Goal: Check status: Check status

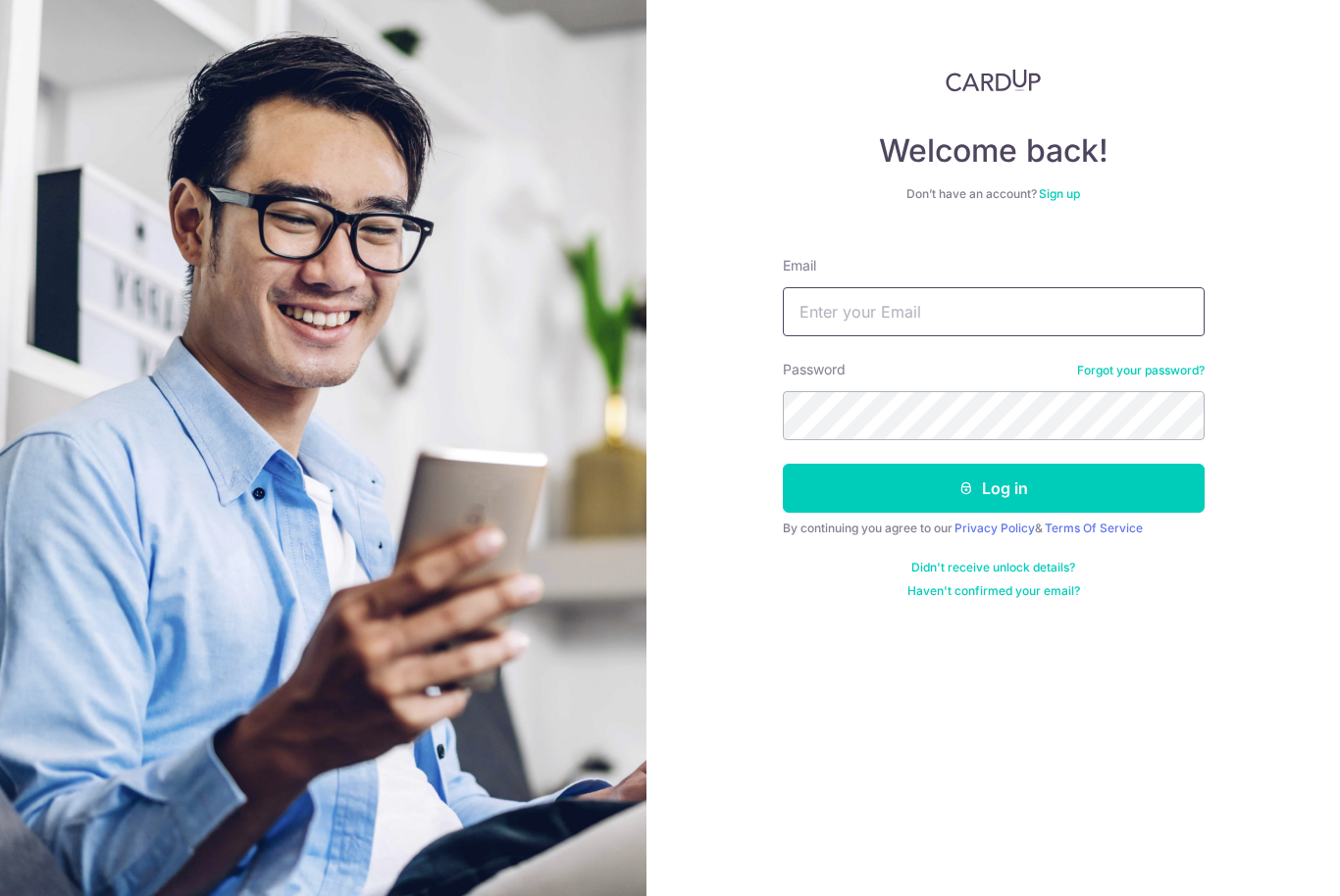
type input "[EMAIL_ADDRESS][DOMAIN_NAME]"
click at [993, 488] on button "Log in" at bounding box center [994, 487] width 422 height 49
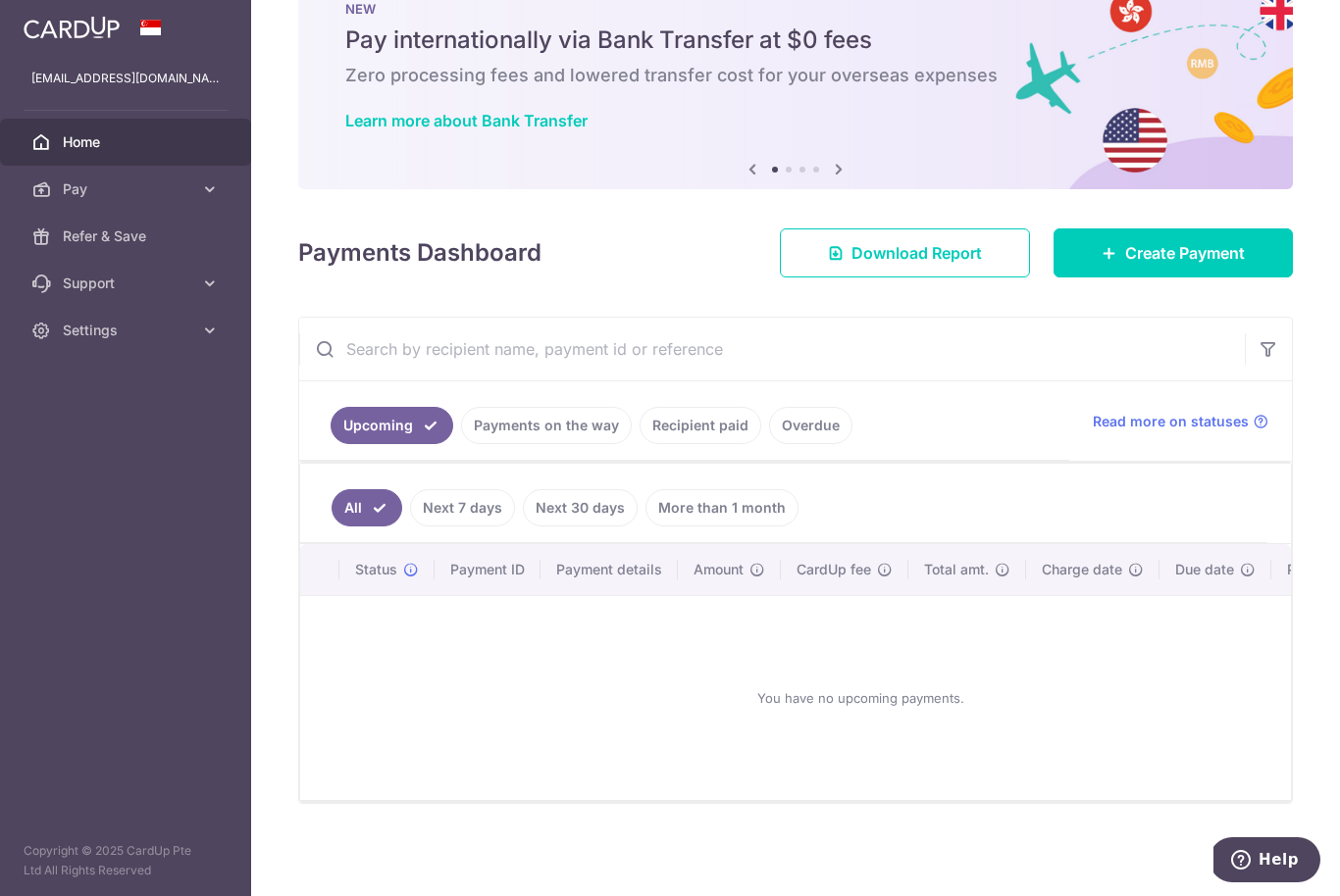
scroll to position [77, 0]
click at [461, 445] on link "Payments on the way" at bounding box center [546, 425] width 171 height 37
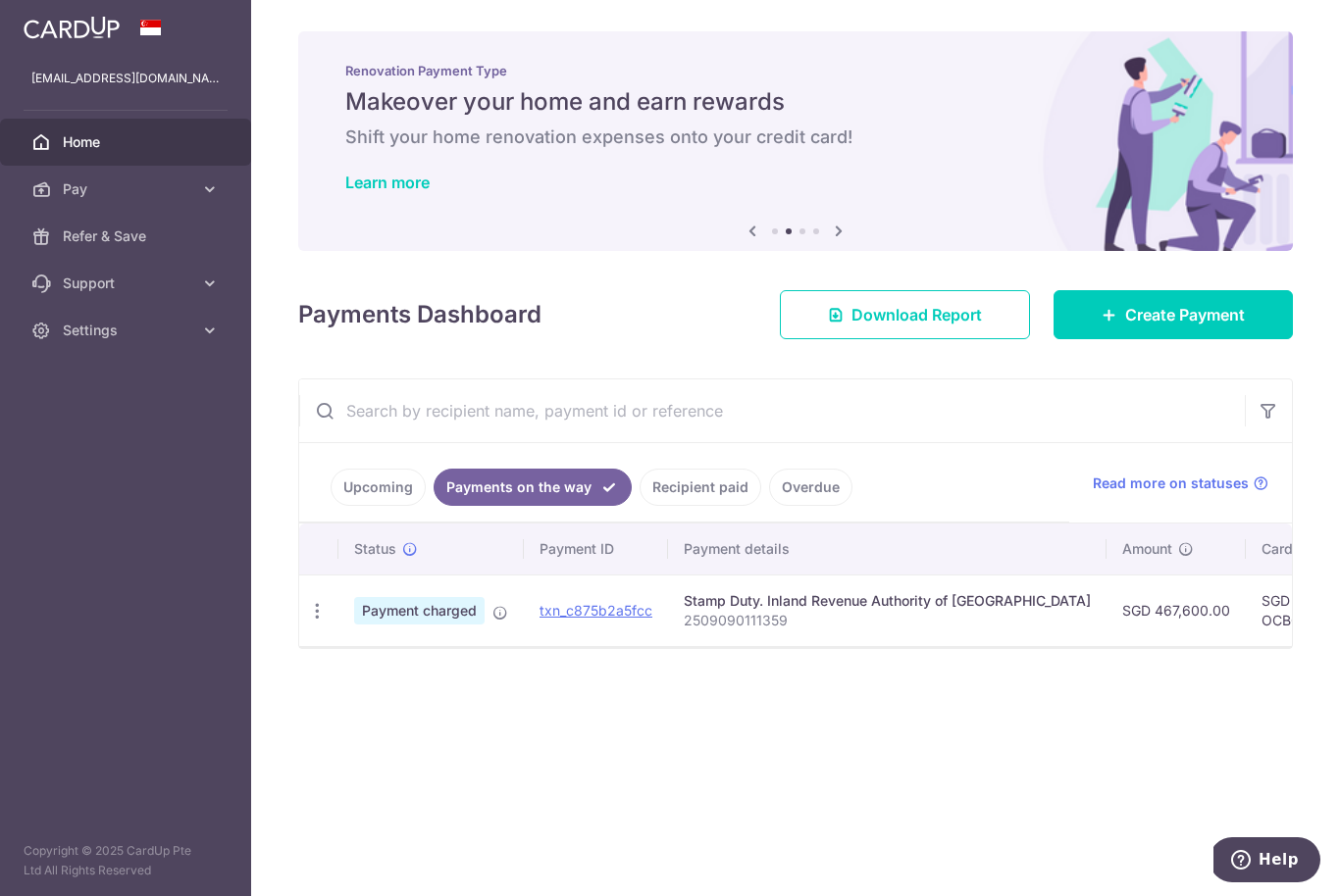
scroll to position [0, 0]
click at [640, 506] on link "Recipient paid" at bounding box center [700, 486] width 122 height 37
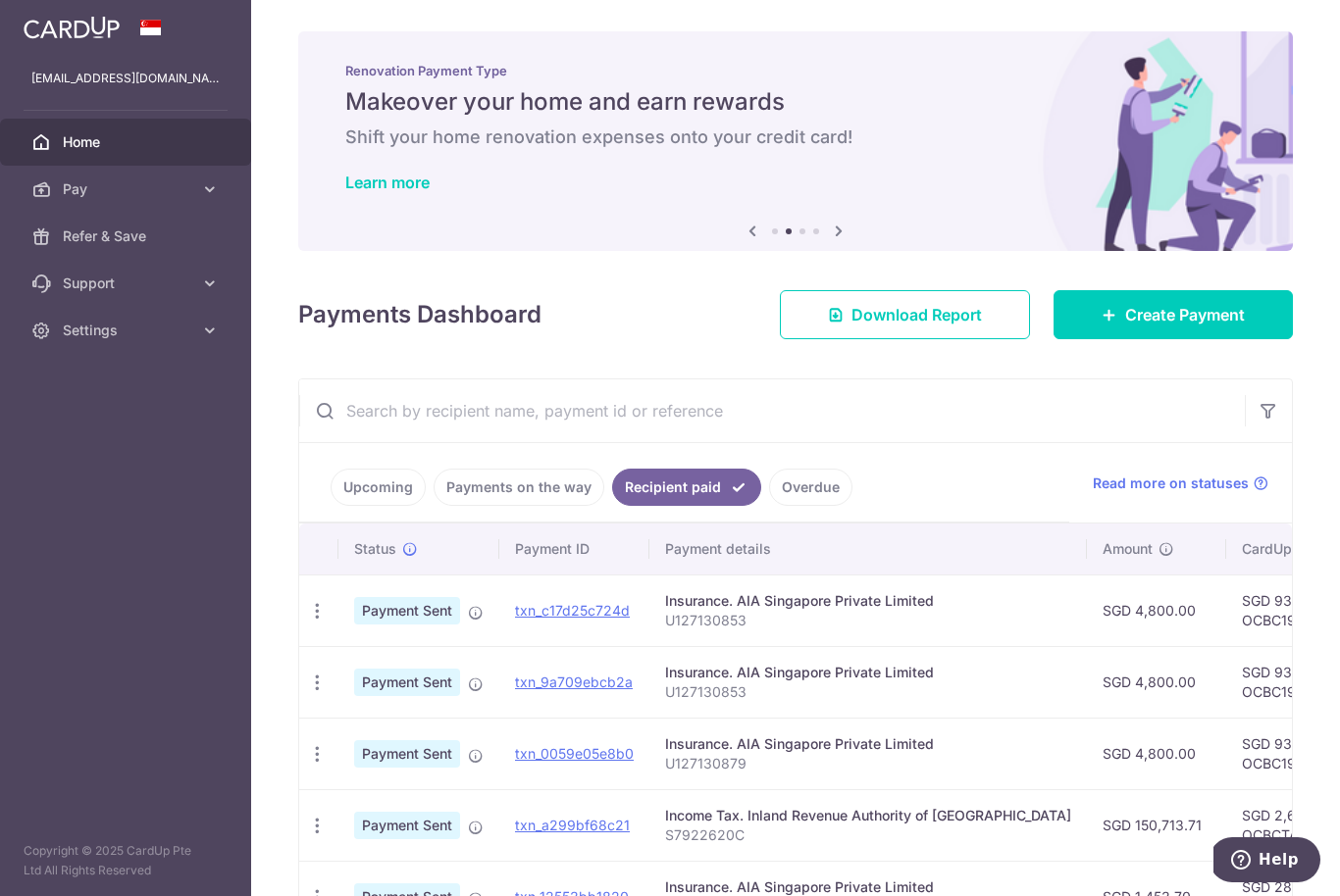
click at [769, 506] on link "Overdue" at bounding box center [810, 486] width 83 height 37
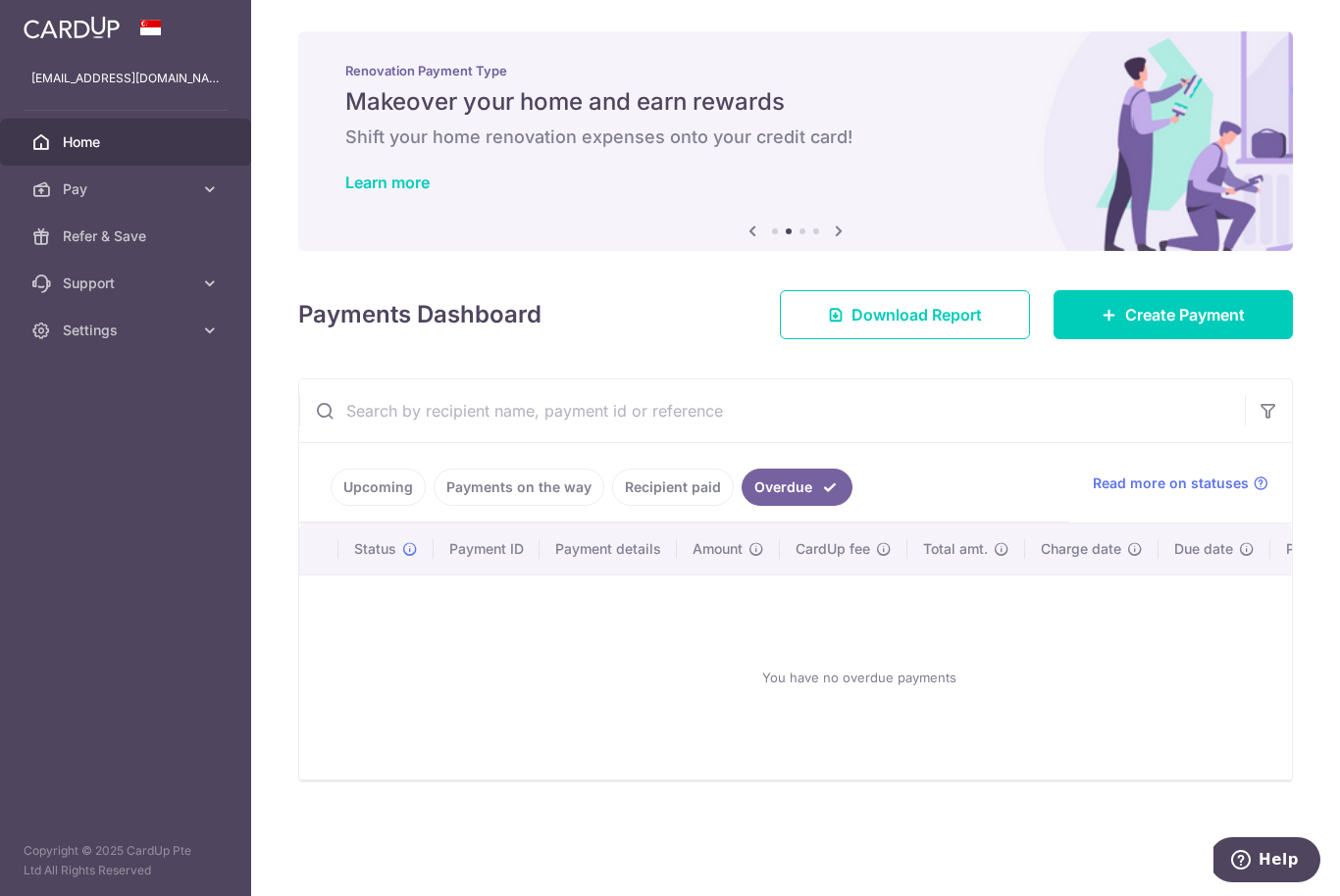
click at [434, 506] on link "Payments on the way" at bounding box center [519, 486] width 171 height 37
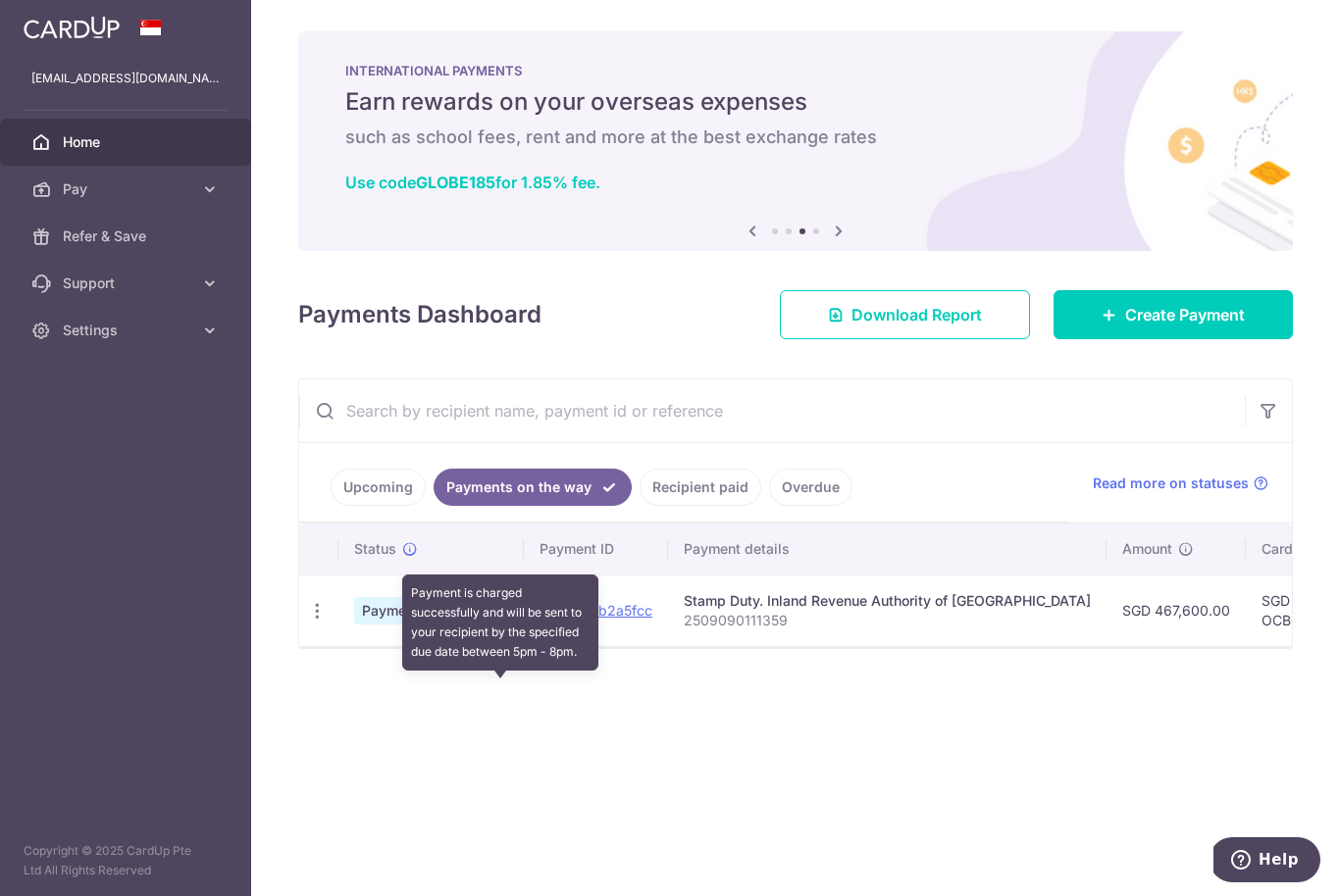
click at [493, 621] on icon at bounding box center [501, 613] width 16 height 16
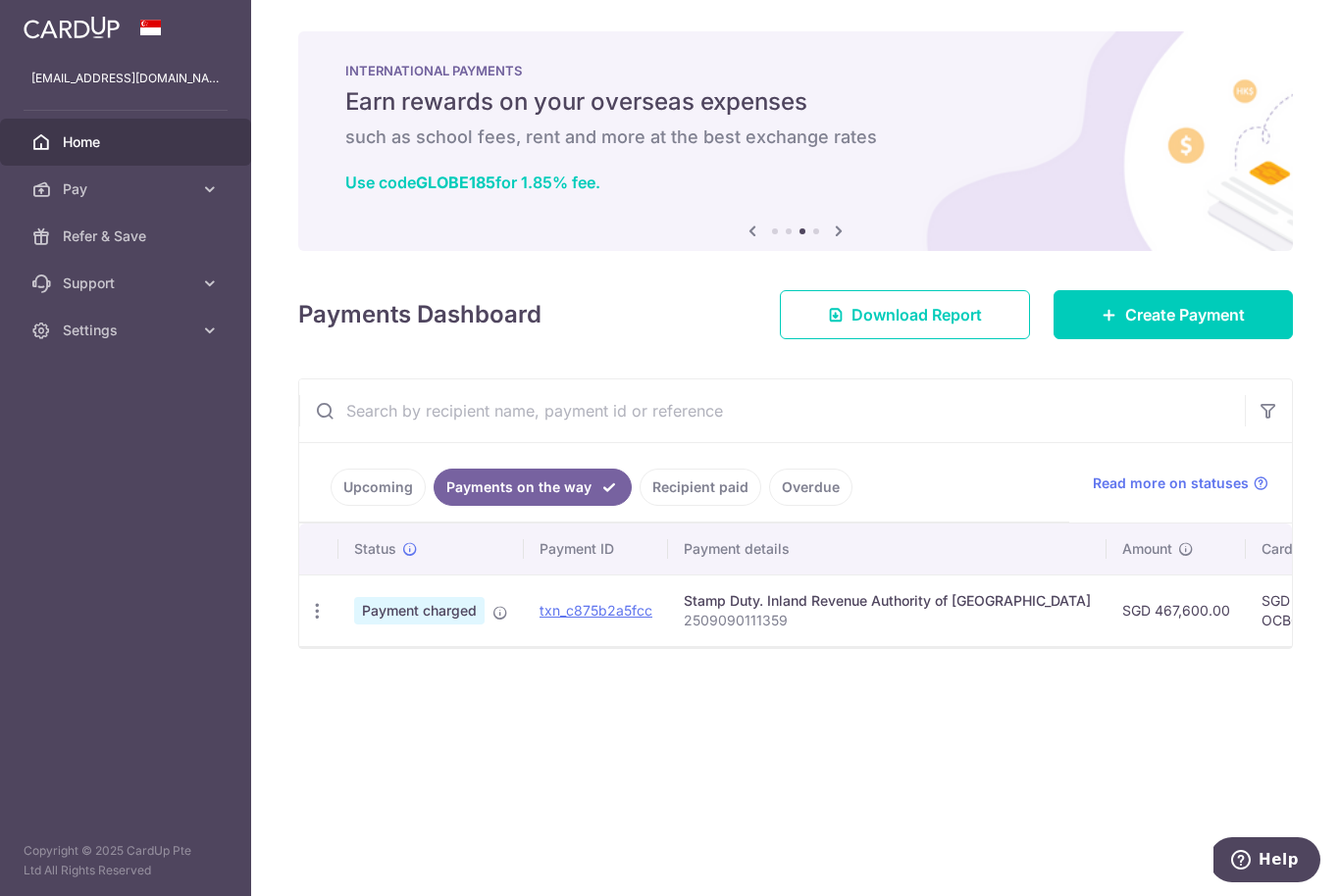
click at [260, 757] on div "× Pause Schedule Pause all future payments in this series Pause just this one p…" at bounding box center [795, 448] width 1089 height 896
click at [307, 622] on icon "button" at bounding box center [317, 611] width 21 height 21
click at [25, 491] on div at bounding box center [670, 448] width 1340 height 896
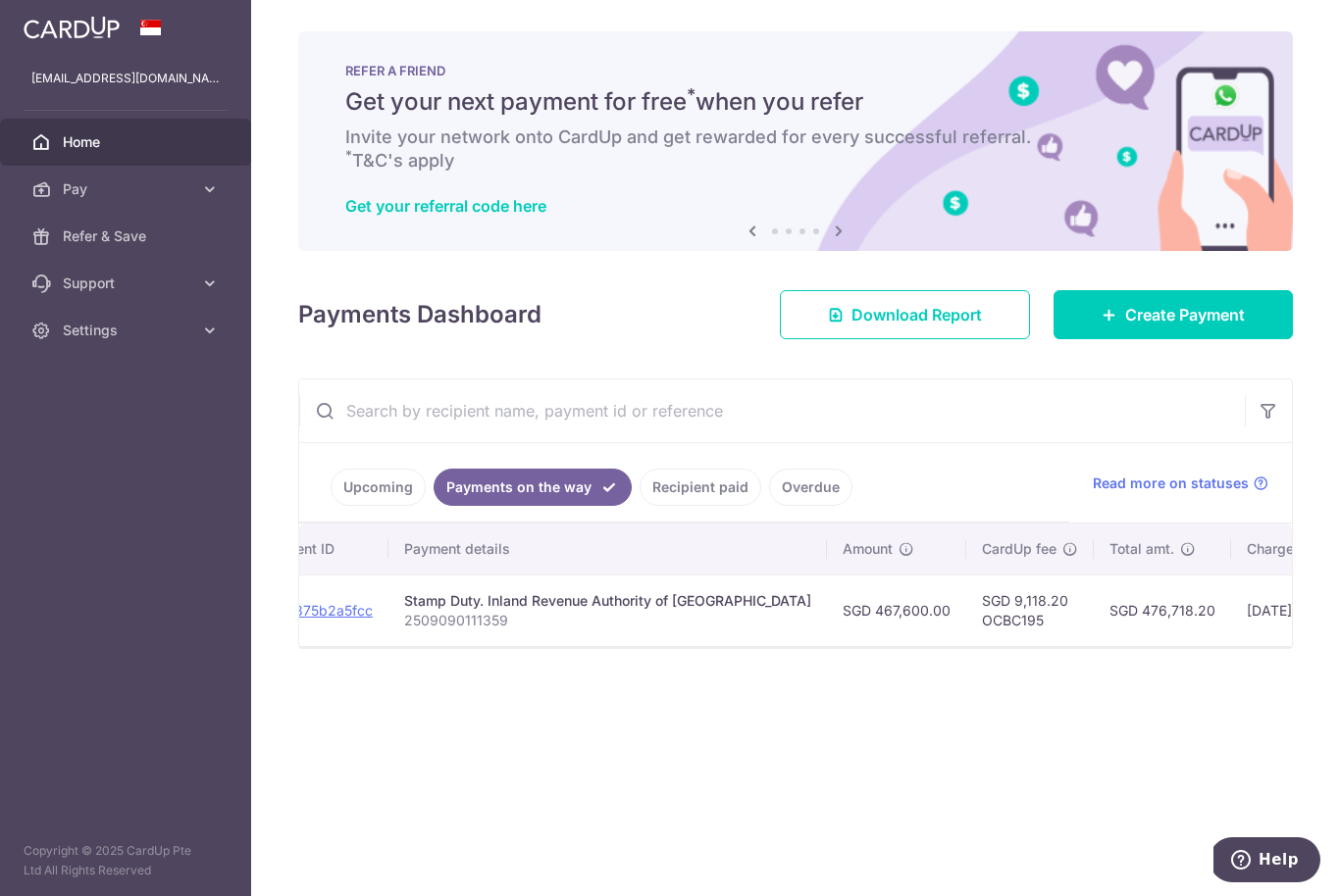
click at [0, 0] on icon "button" at bounding box center [0, 0] width 0 height 0
click at [86, 192] on span "Pay" at bounding box center [128, 190] width 130 height 20
click at [81, 401] on span "Refer & Save" at bounding box center [128, 403] width 130 height 20
